Goal: Transaction & Acquisition: Purchase product/service

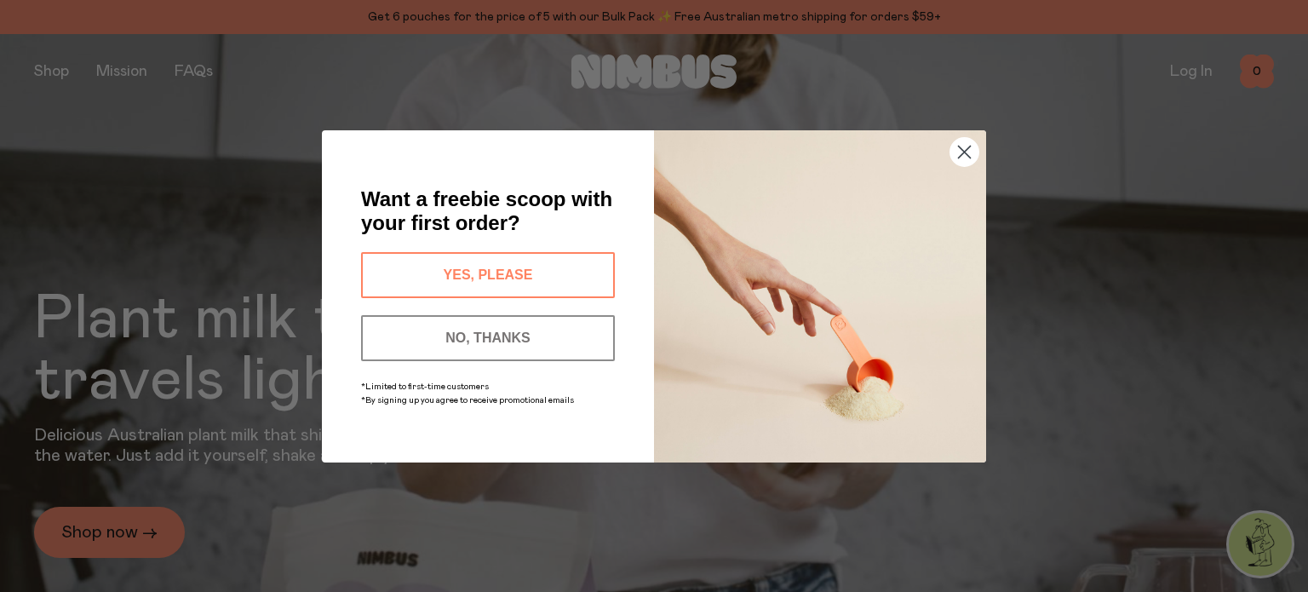
click at [548, 268] on button "YES, PLEASE" at bounding box center [488, 275] width 254 height 46
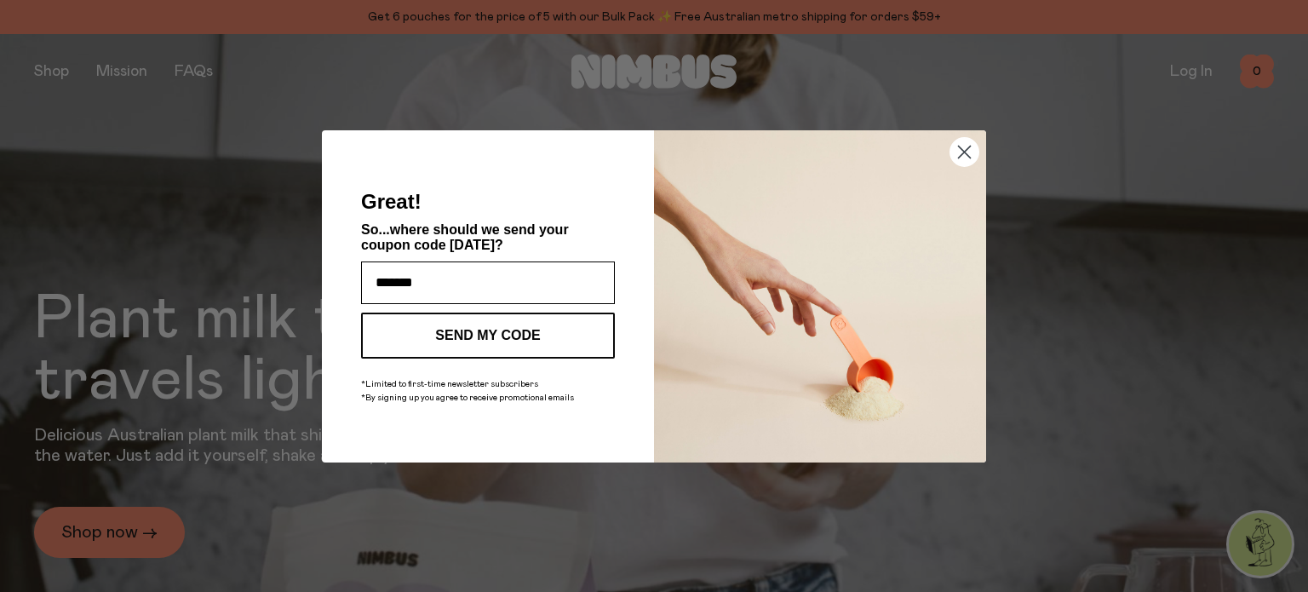
type input "**********"
click at [515, 337] on button "SEND MY CODE" at bounding box center [488, 336] width 254 height 46
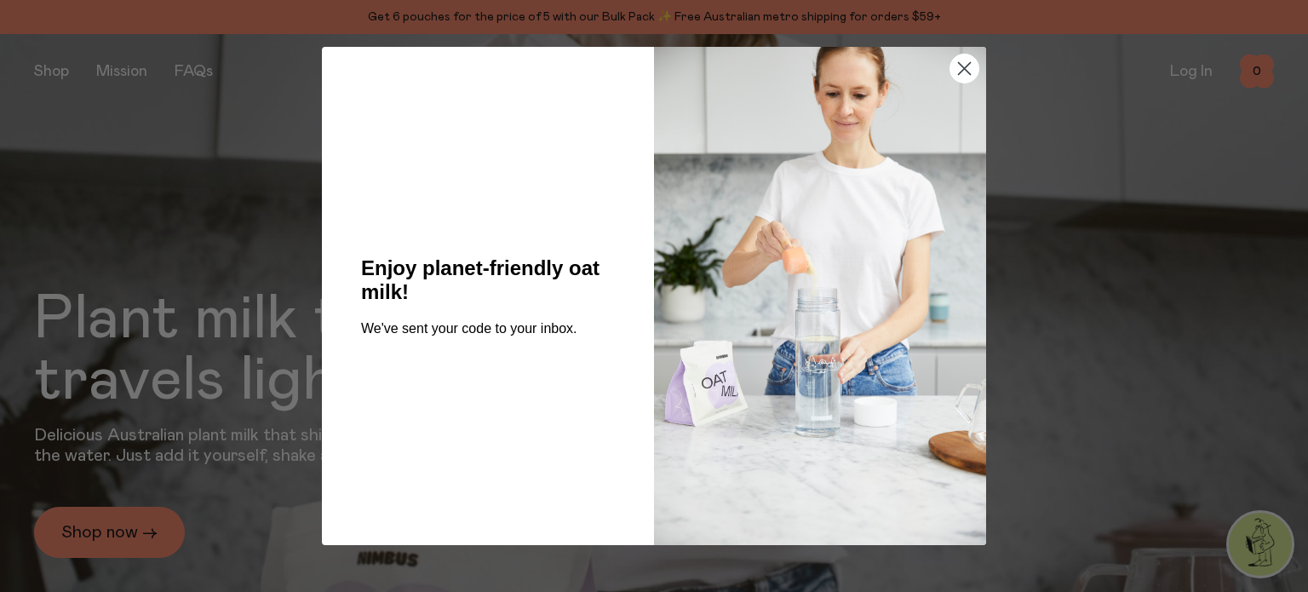
click at [972, 63] on circle "Close dialog" at bounding box center [964, 69] width 28 height 28
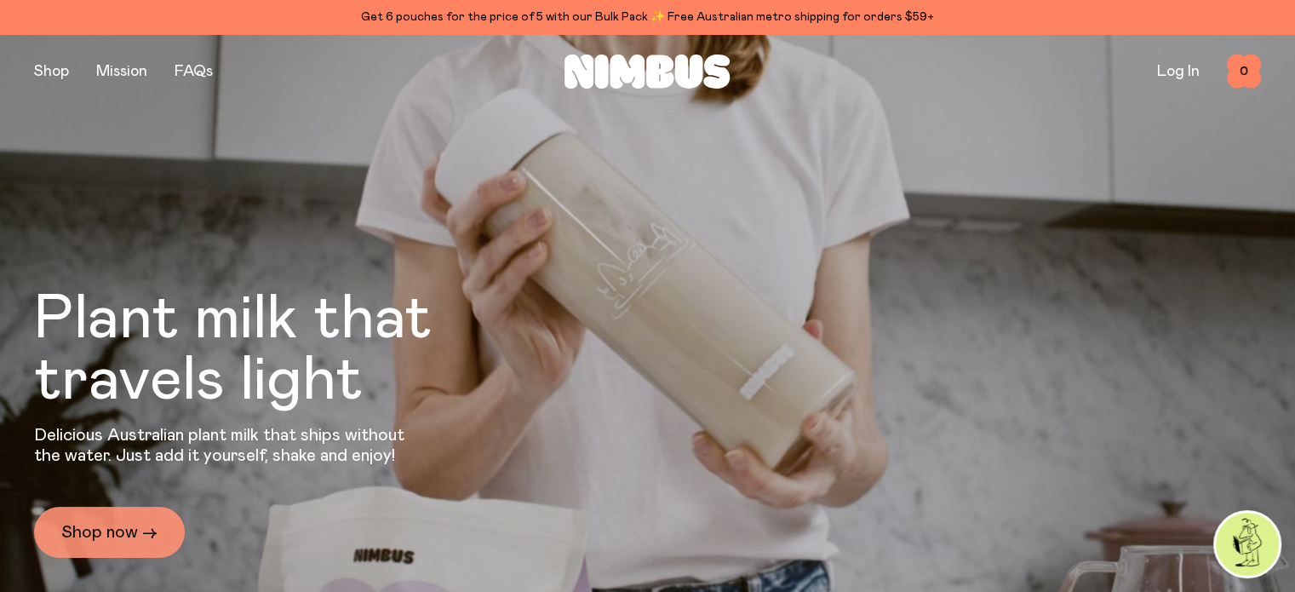
click at [118, 520] on link "Shop now →" at bounding box center [109, 532] width 151 height 51
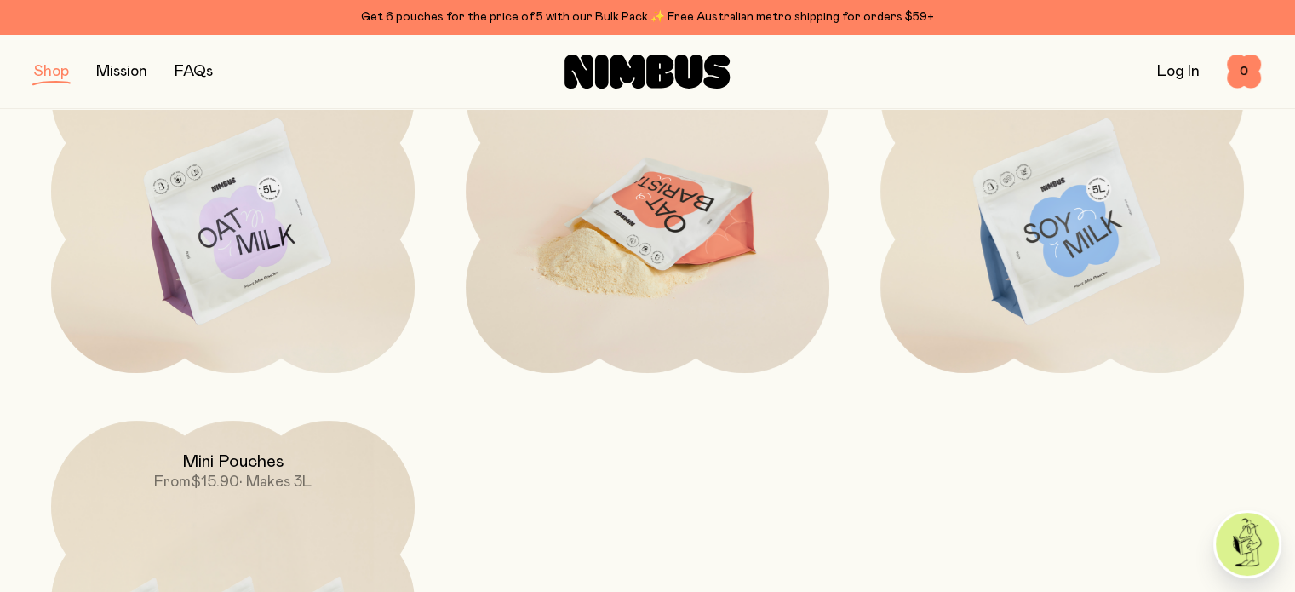
scroll to position [361, 0]
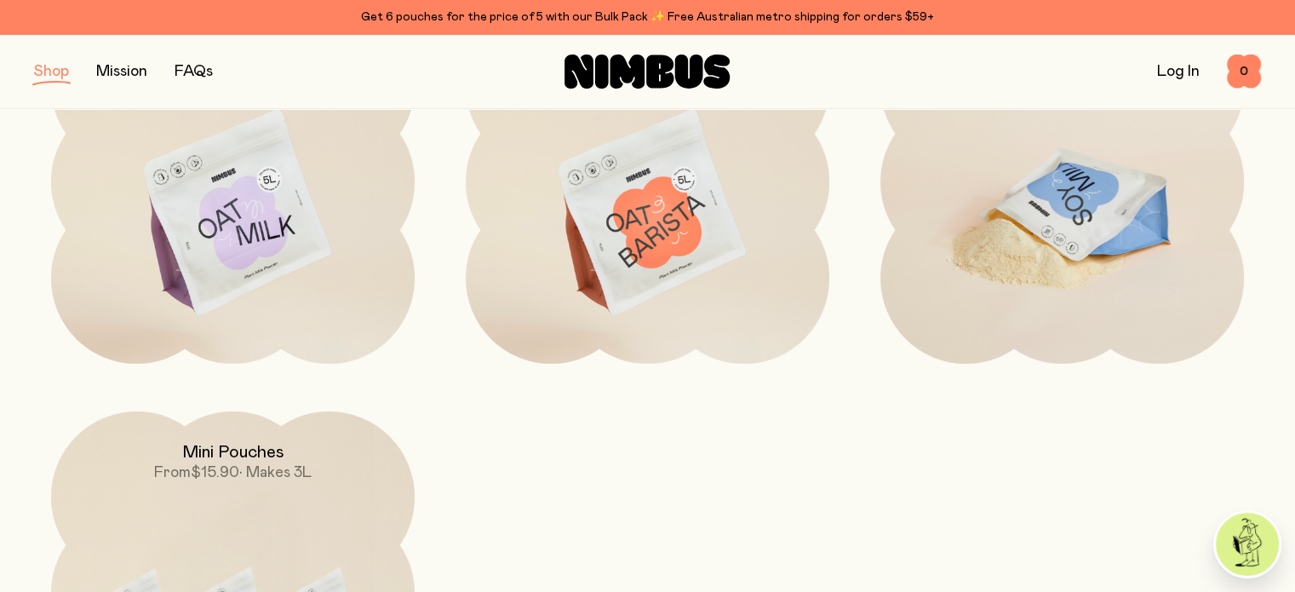
click at [1031, 215] on img at bounding box center [1063, 213] width 364 height 427
